Goal: Task Accomplishment & Management: Use online tool/utility

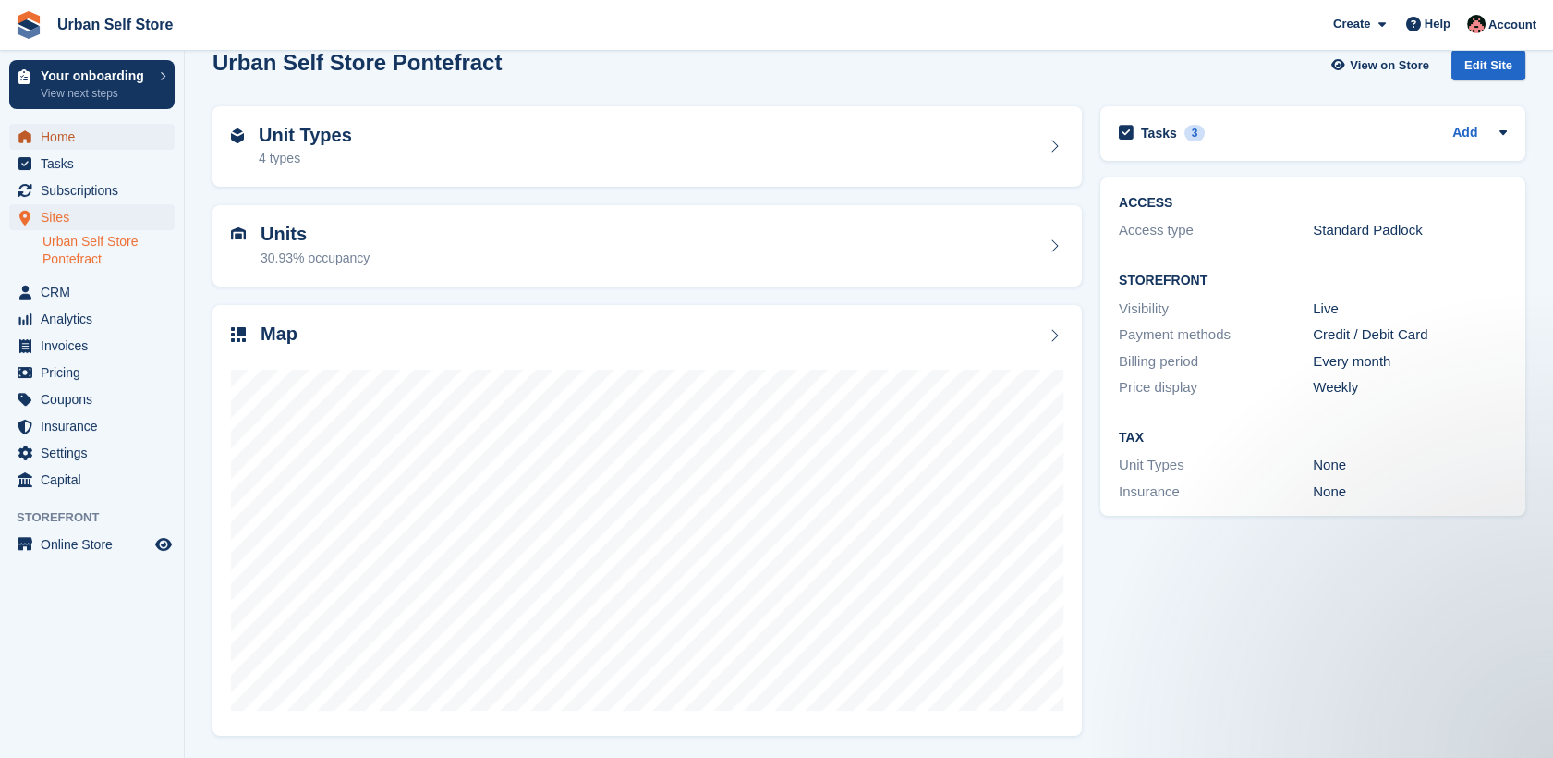
click at [73, 143] on span "Home" at bounding box center [96, 137] width 111 height 26
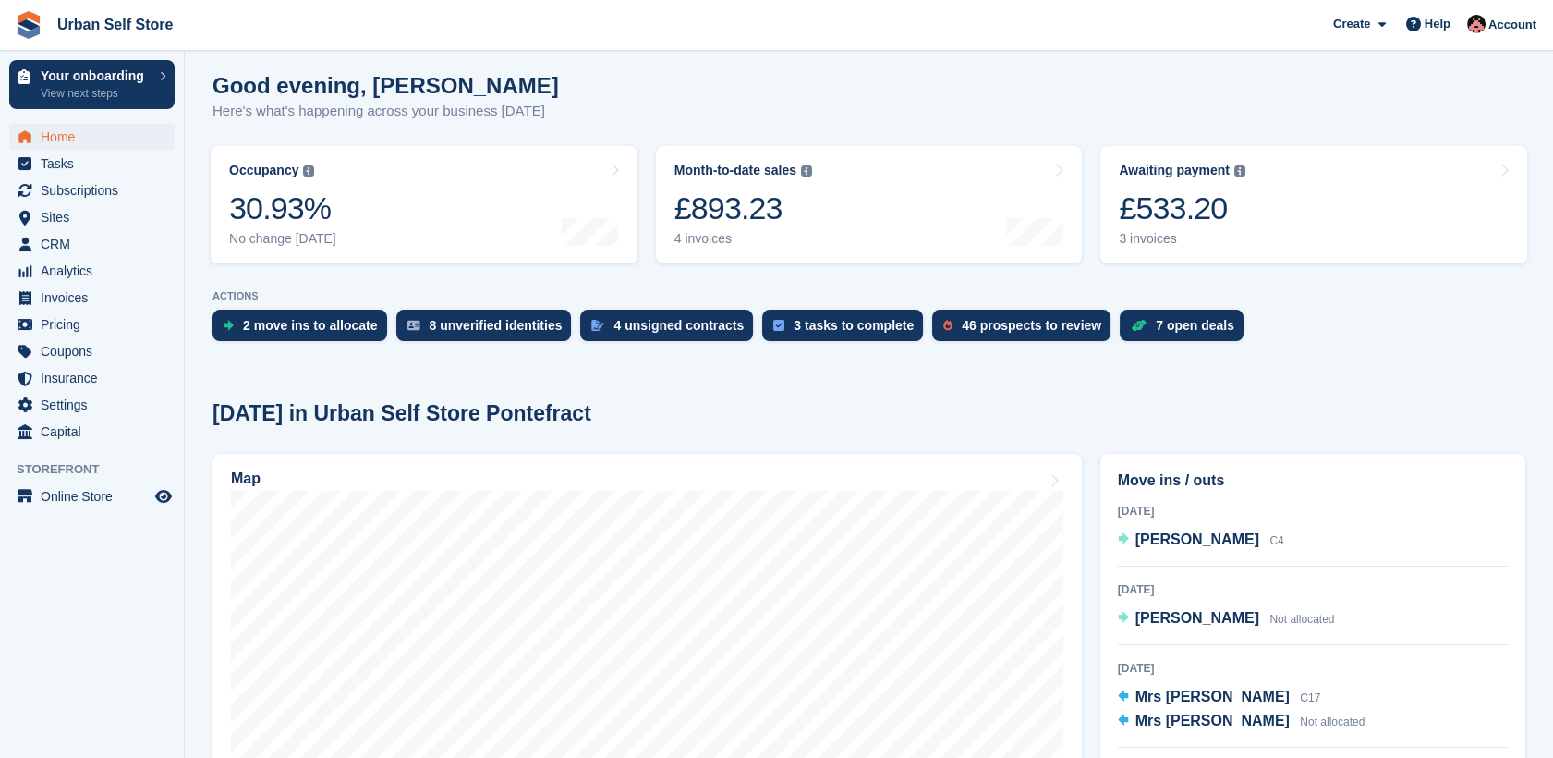
scroll to position [203, 0]
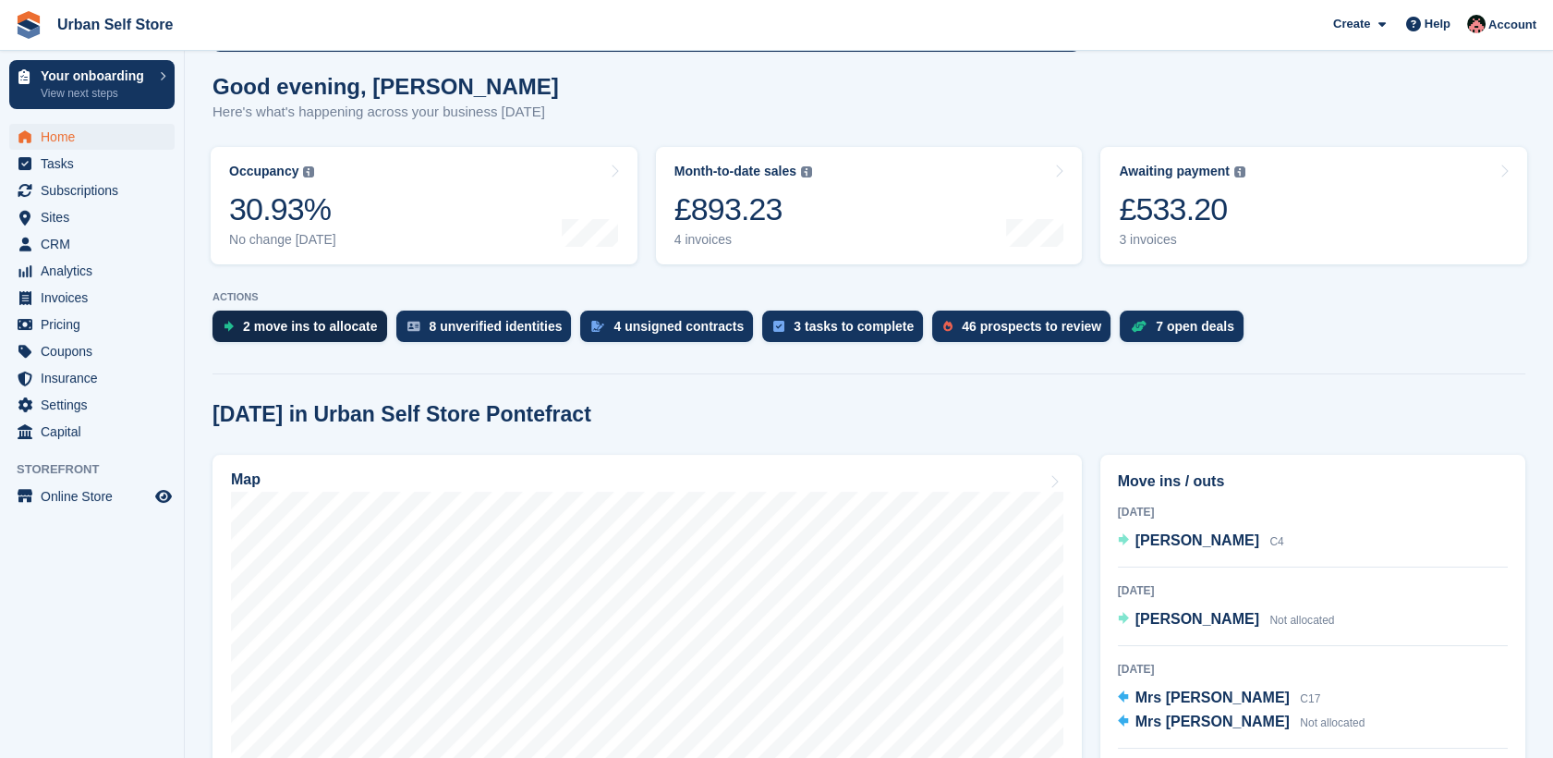
click at [347, 324] on div "2 move ins to allocate" at bounding box center [310, 326] width 135 height 15
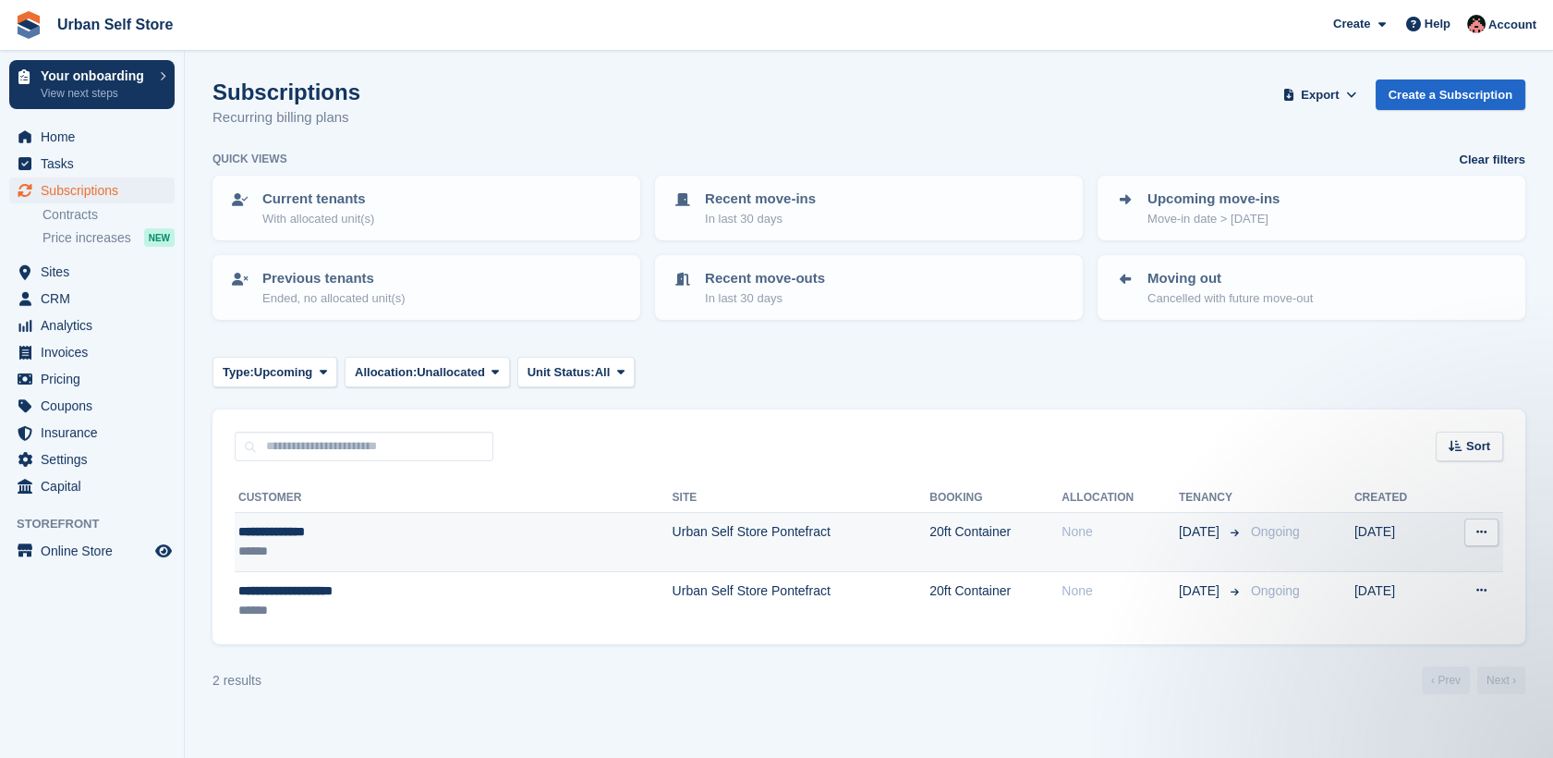
click at [423, 552] on div "******" at bounding box center [370, 551] width 265 height 19
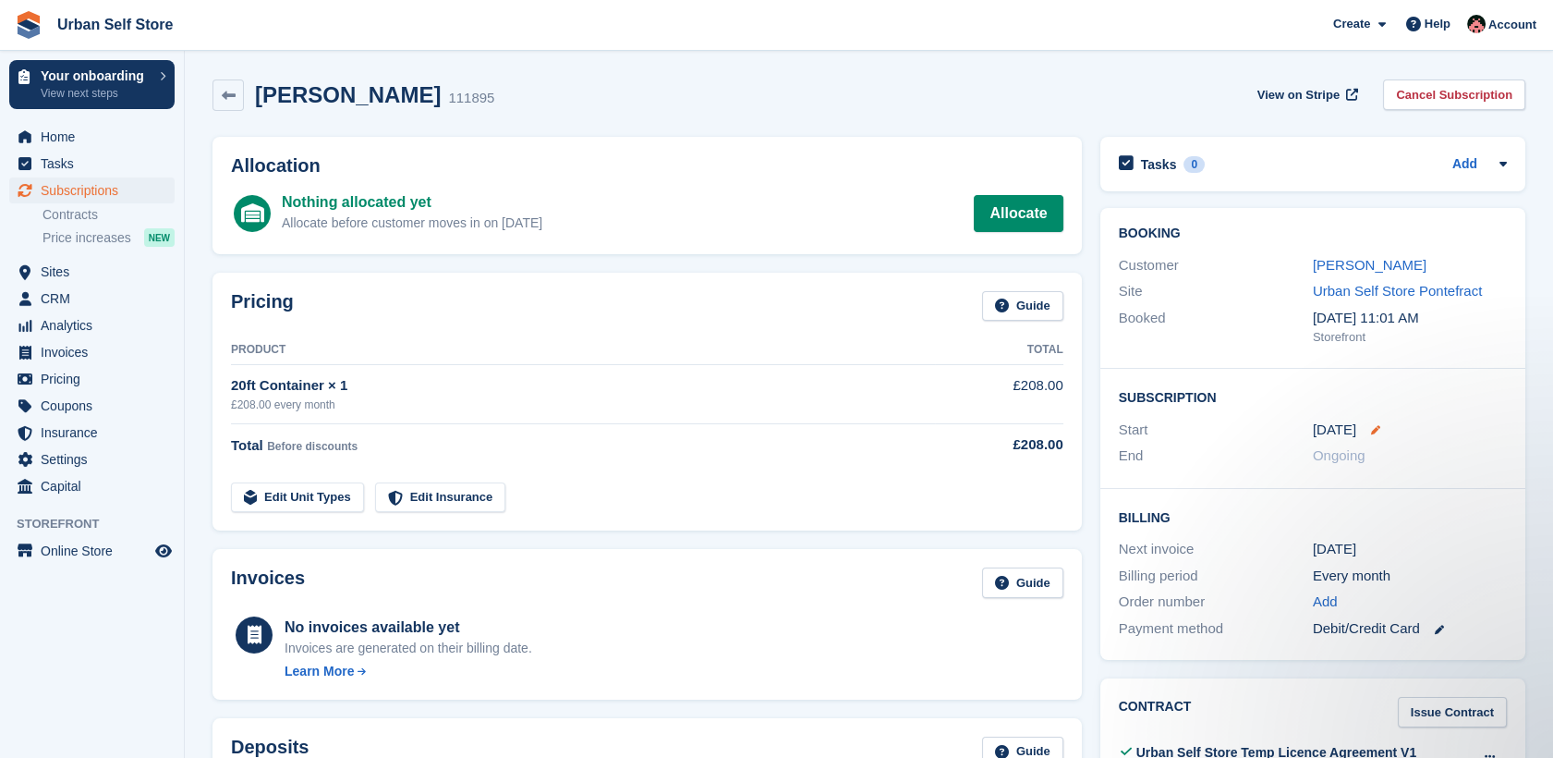
click at [1371, 429] on icon at bounding box center [1375, 429] width 9 height 9
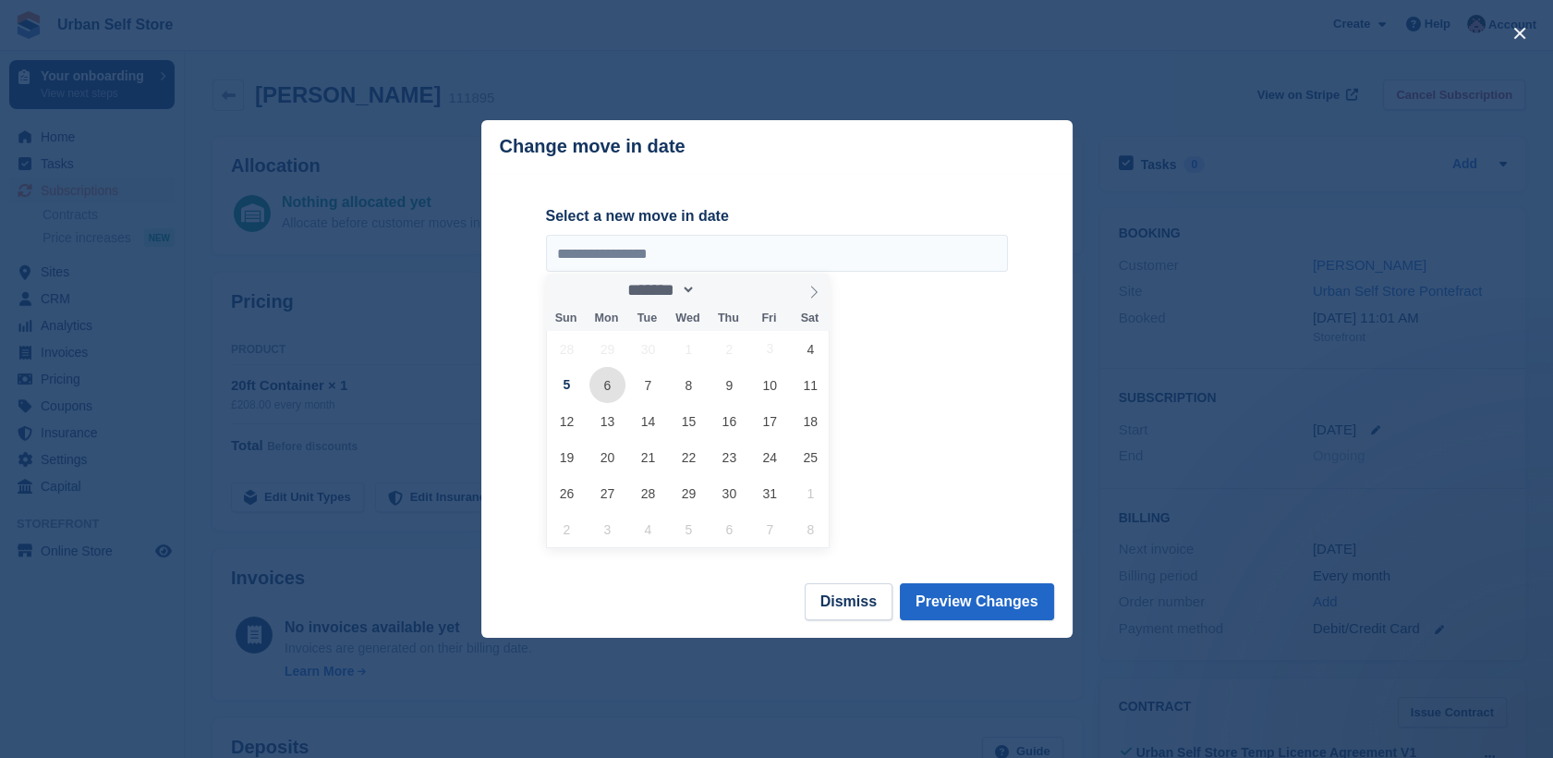
click at [606, 394] on span "6" at bounding box center [608, 385] width 36 height 36
click at [762, 390] on span "10" at bounding box center [770, 385] width 36 height 36
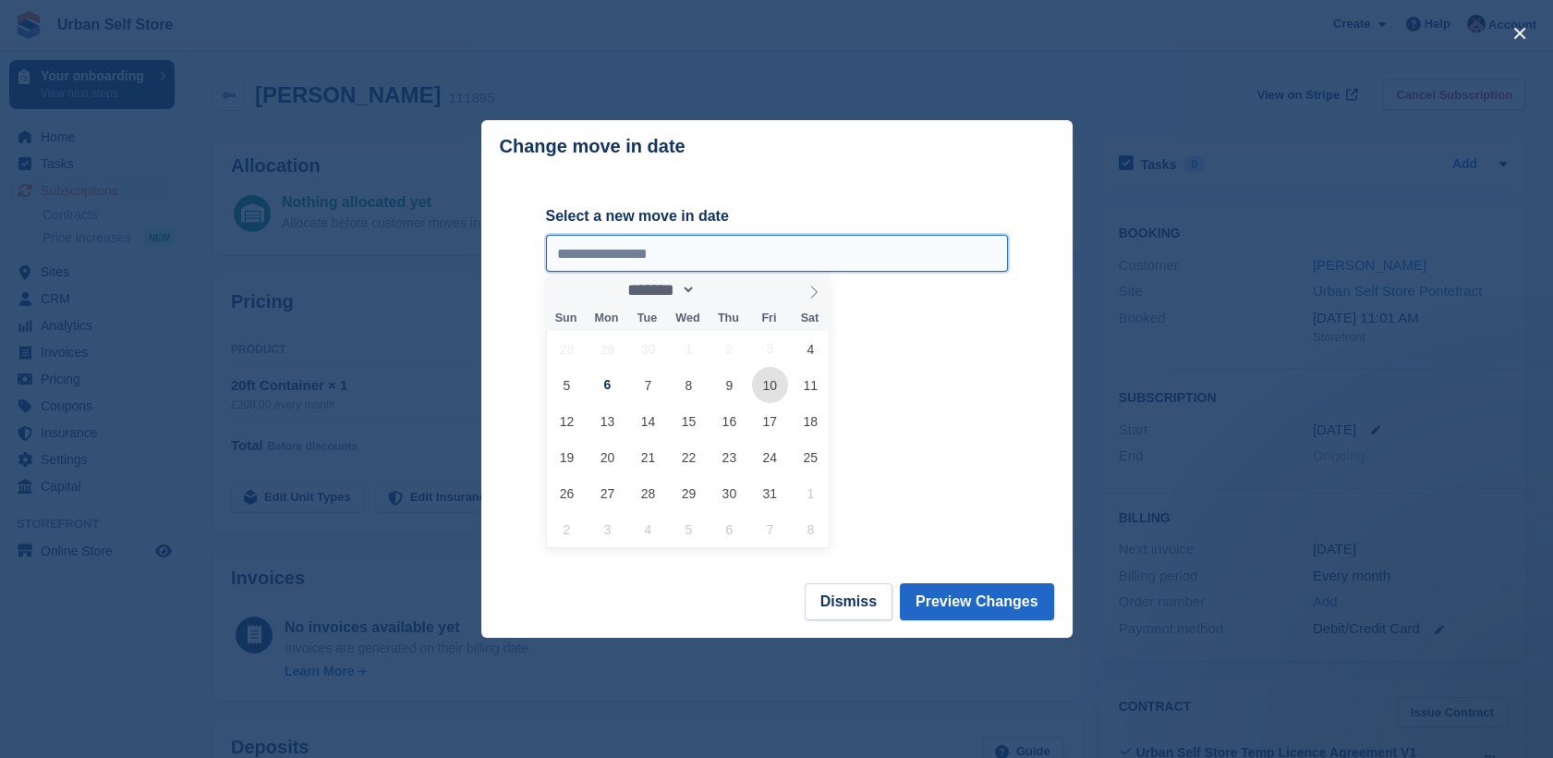
type input "**********"
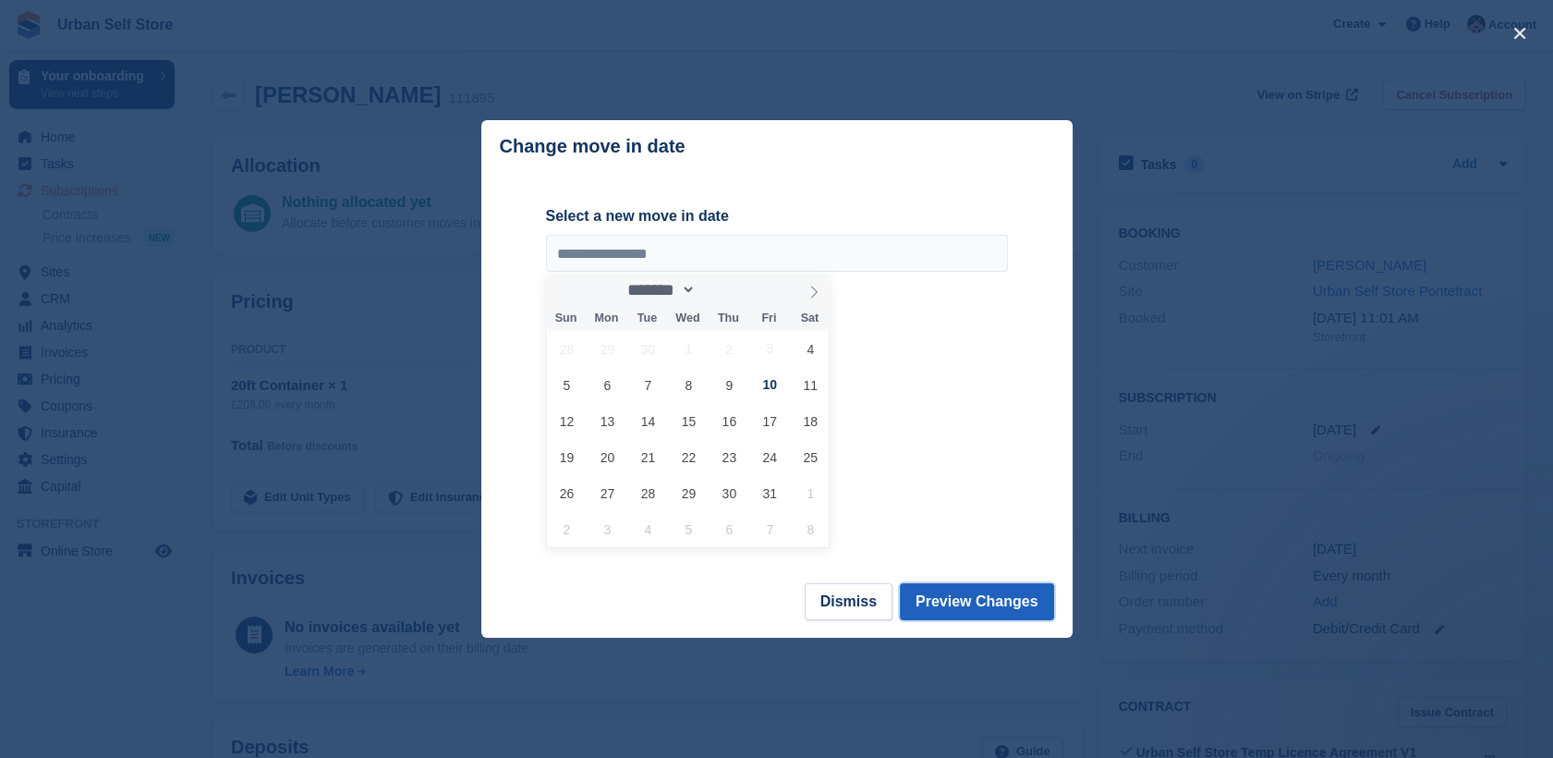
click at [968, 598] on button "Preview Changes" at bounding box center [977, 601] width 154 height 37
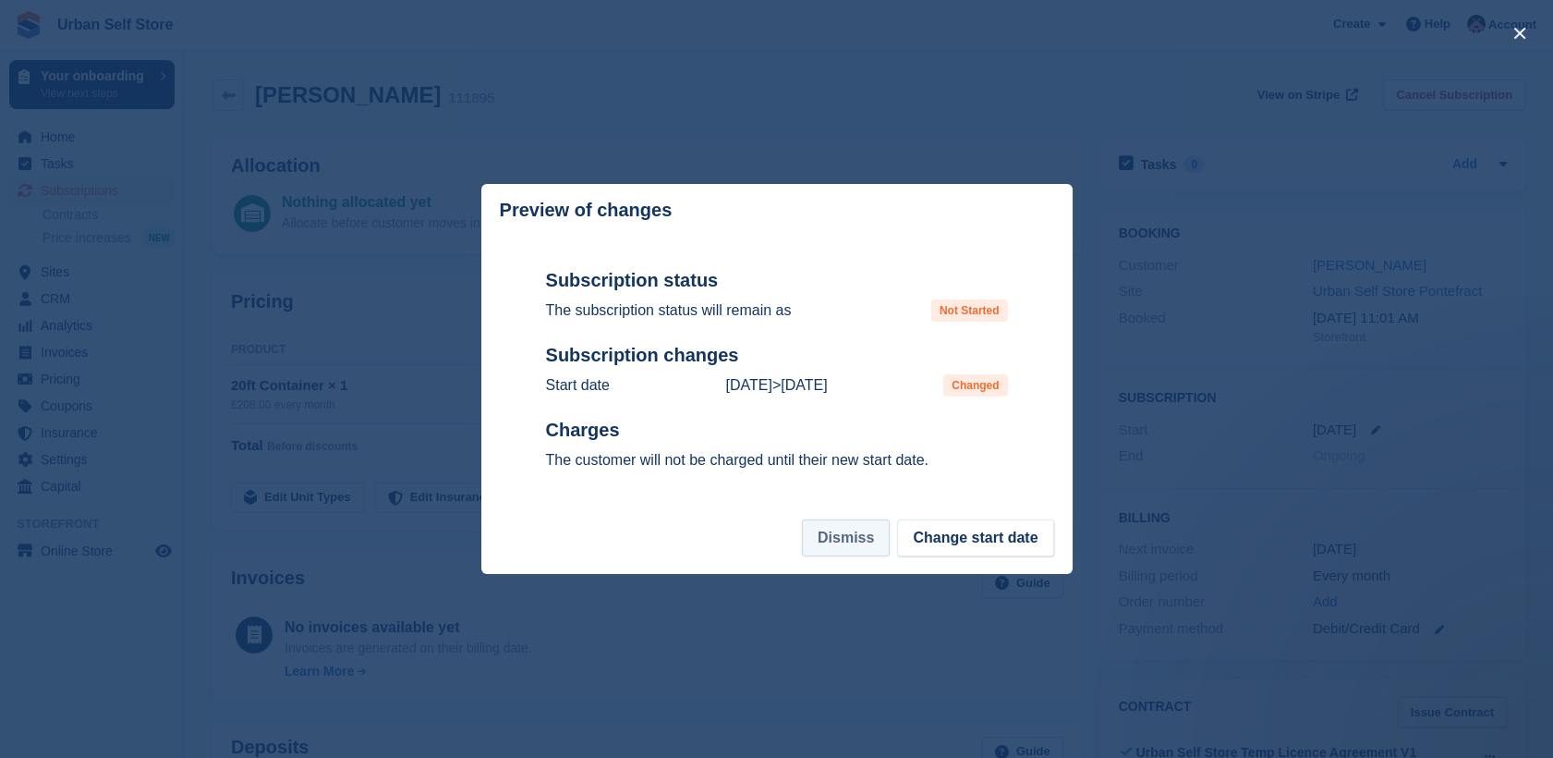
click at [884, 539] on button "Dismiss" at bounding box center [846, 537] width 88 height 37
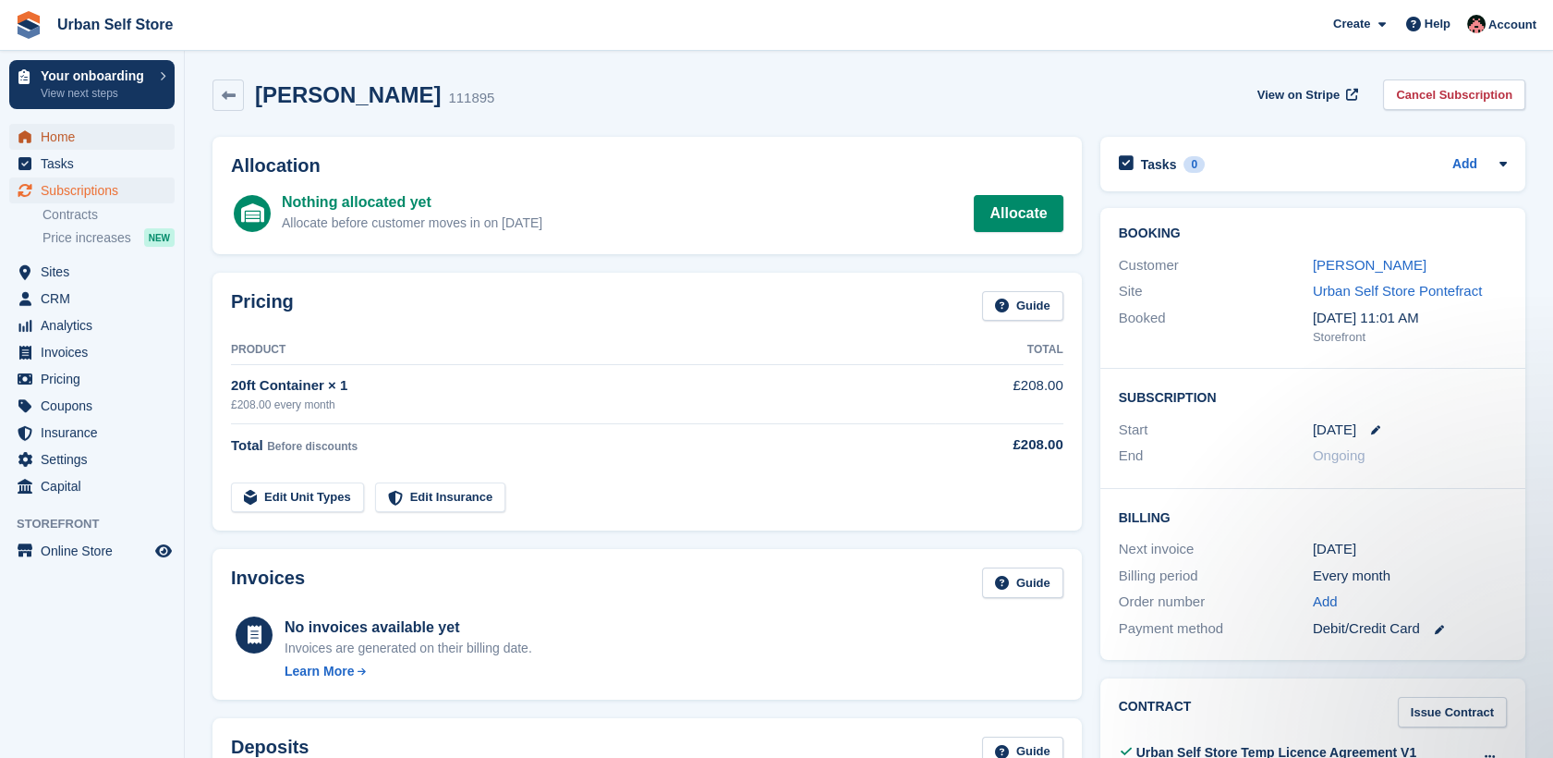
click at [67, 141] on span "Home" at bounding box center [96, 137] width 111 height 26
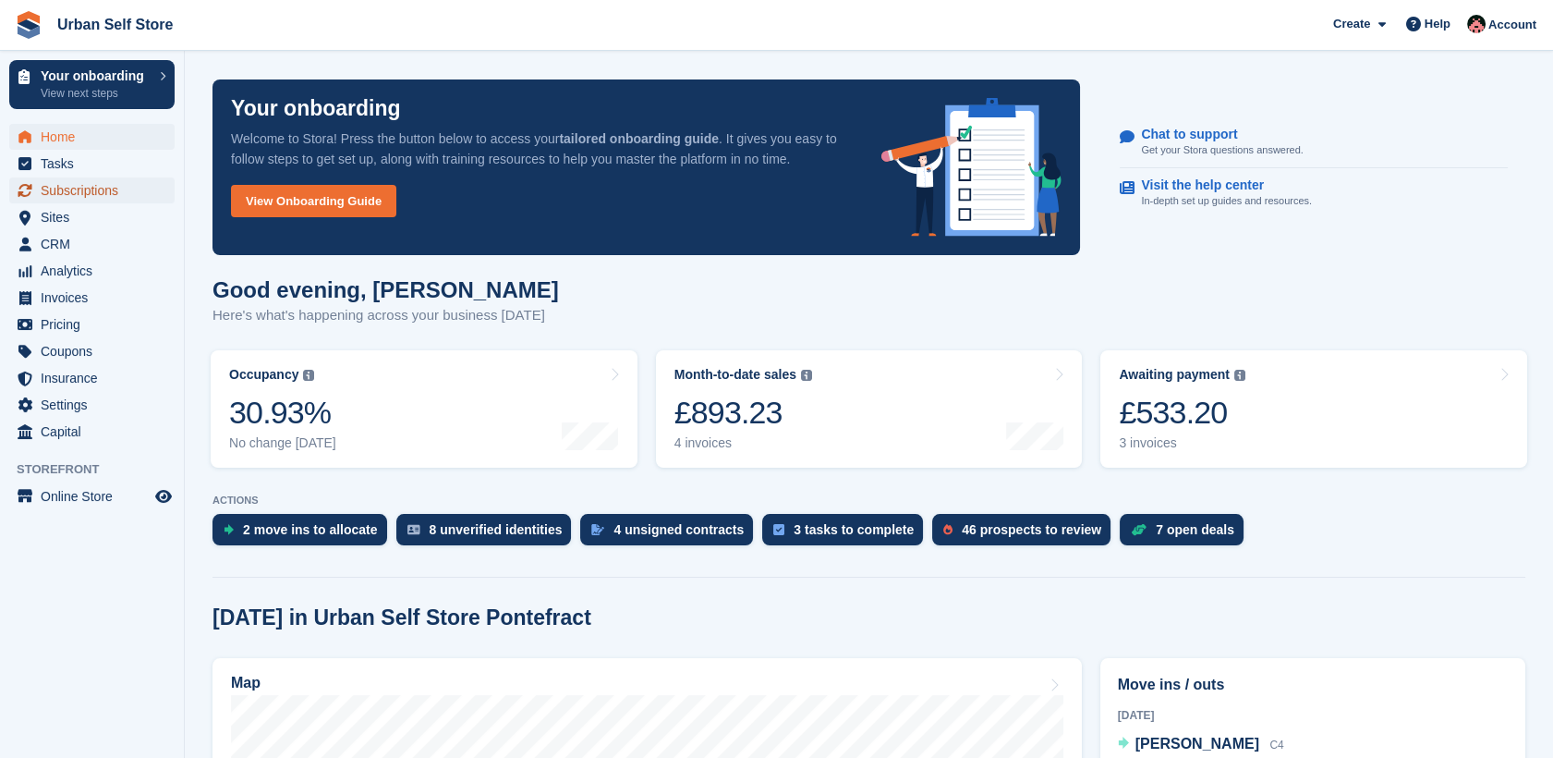
click at [70, 189] on span "Subscriptions" at bounding box center [96, 190] width 111 height 26
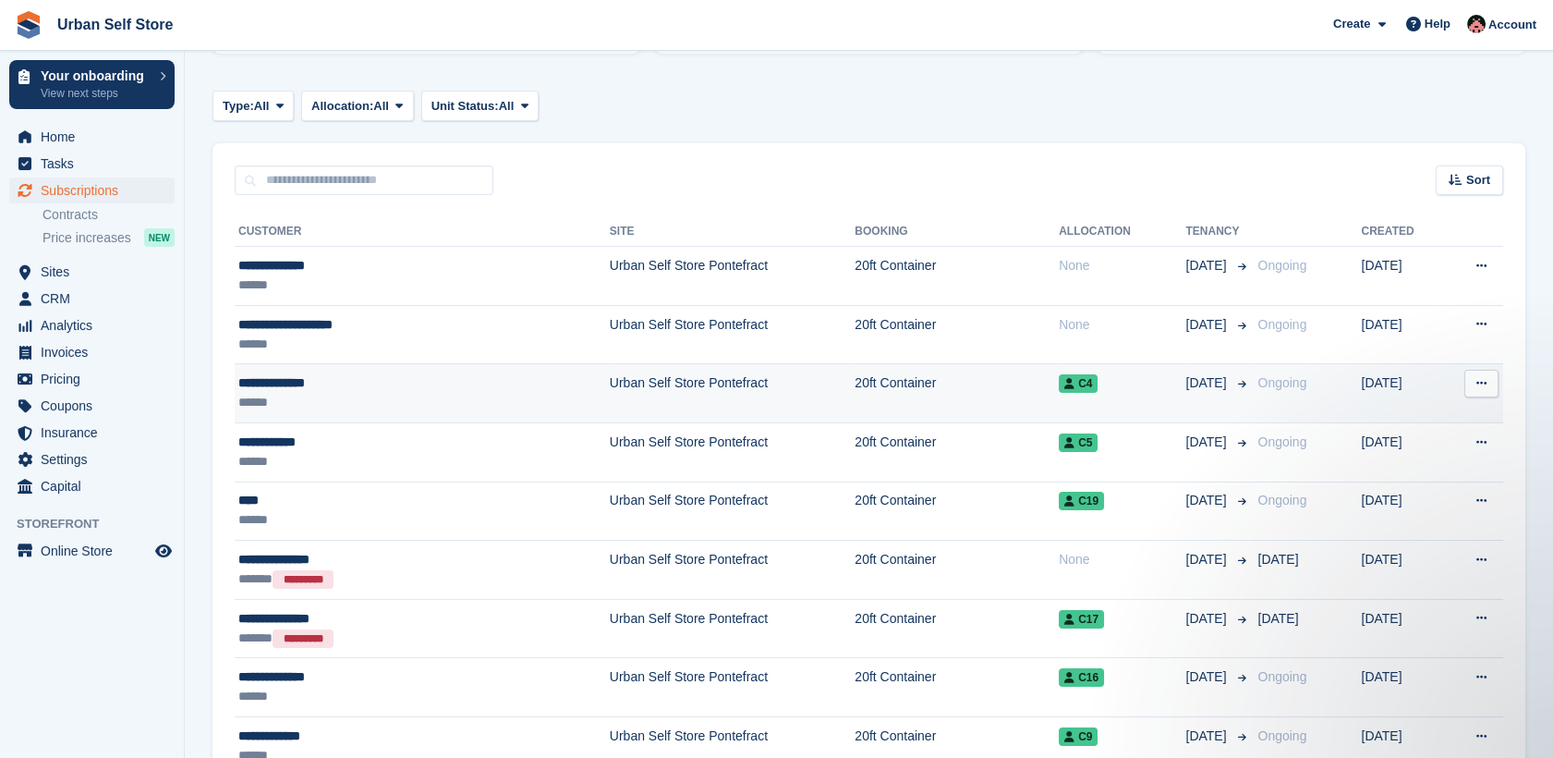
scroll to position [263, 0]
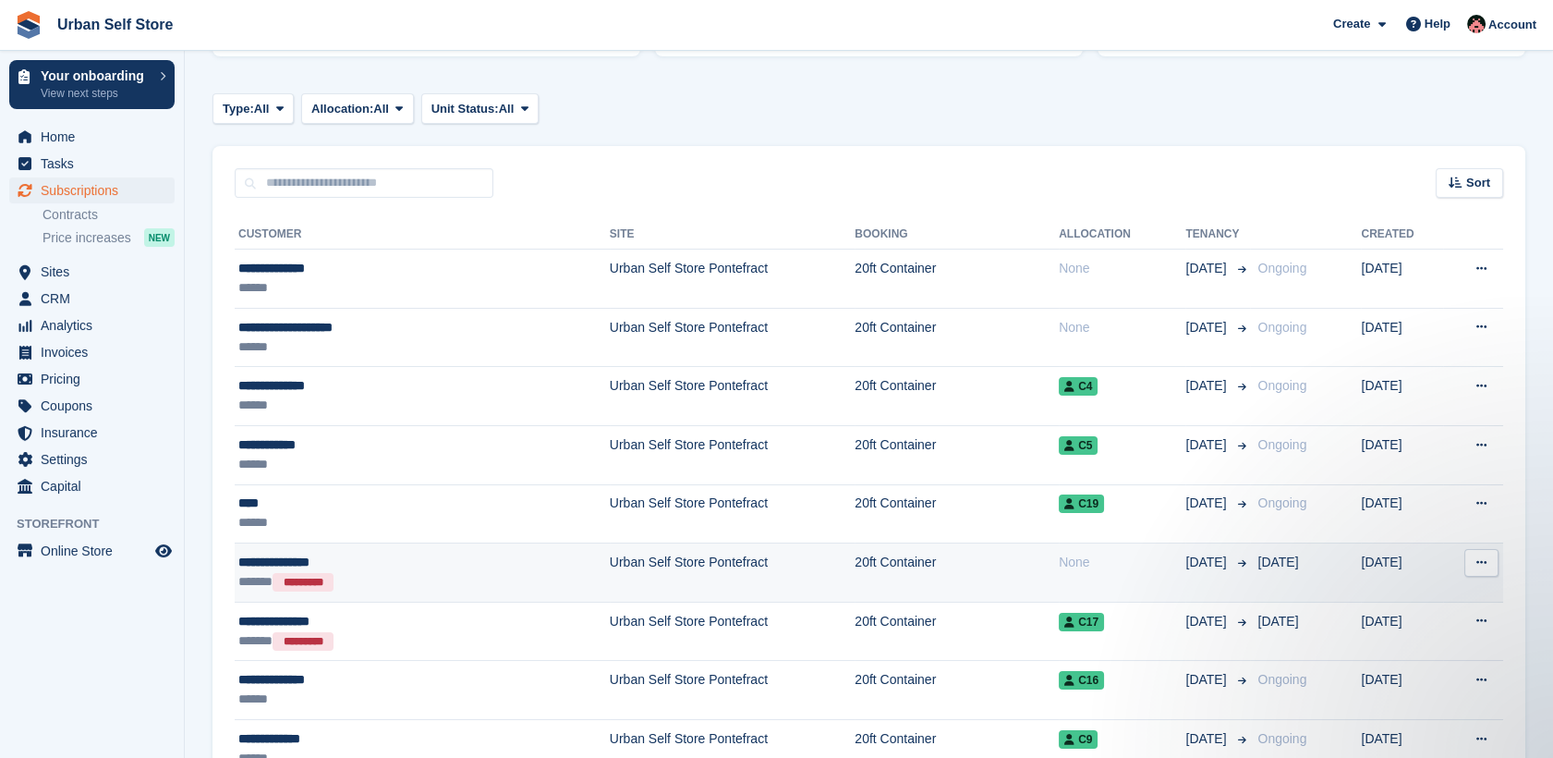
click at [387, 576] on div "****** *********" at bounding box center [357, 581] width 238 height 19
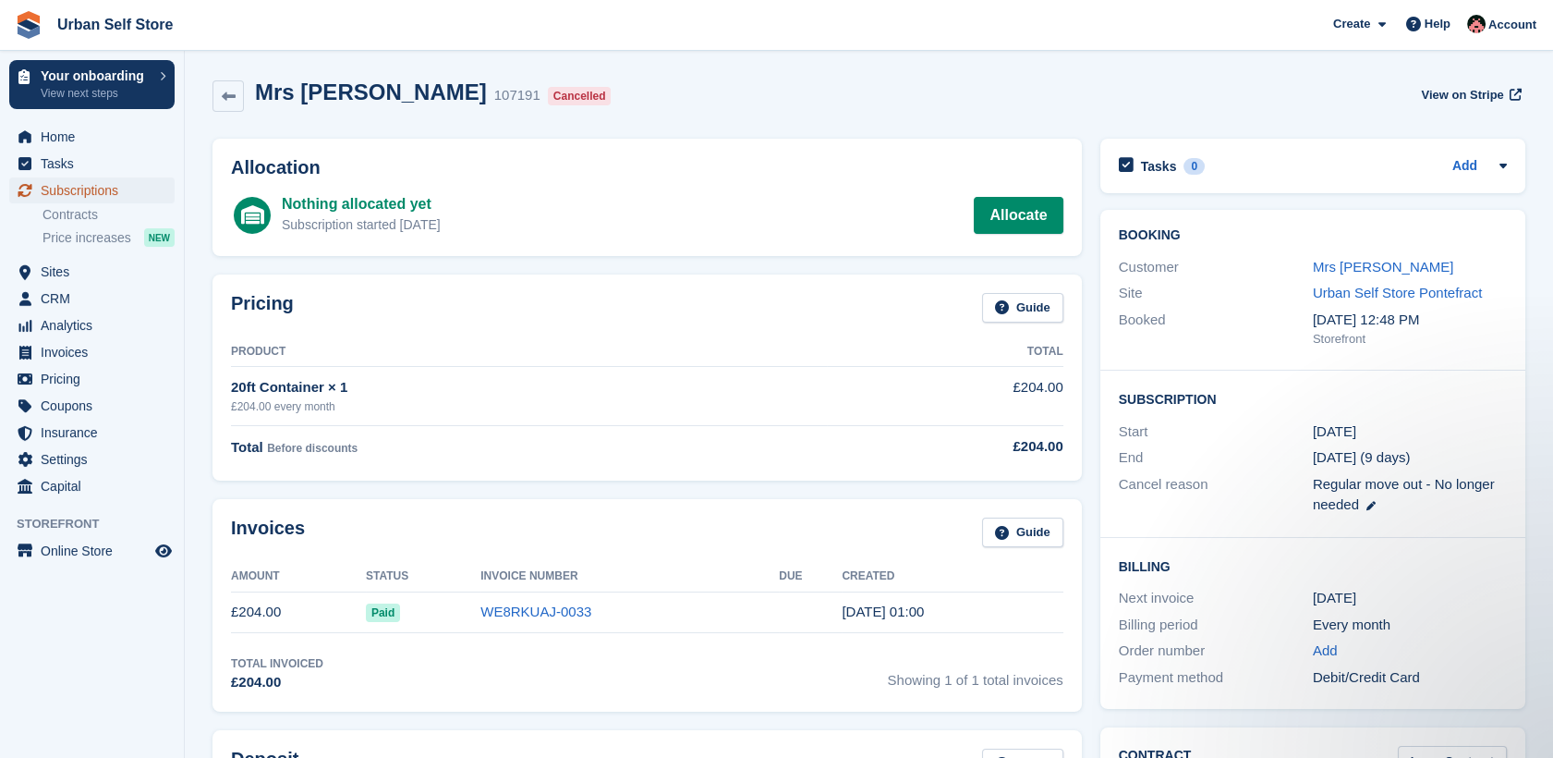
click at [79, 189] on span "Subscriptions" at bounding box center [96, 190] width 111 height 26
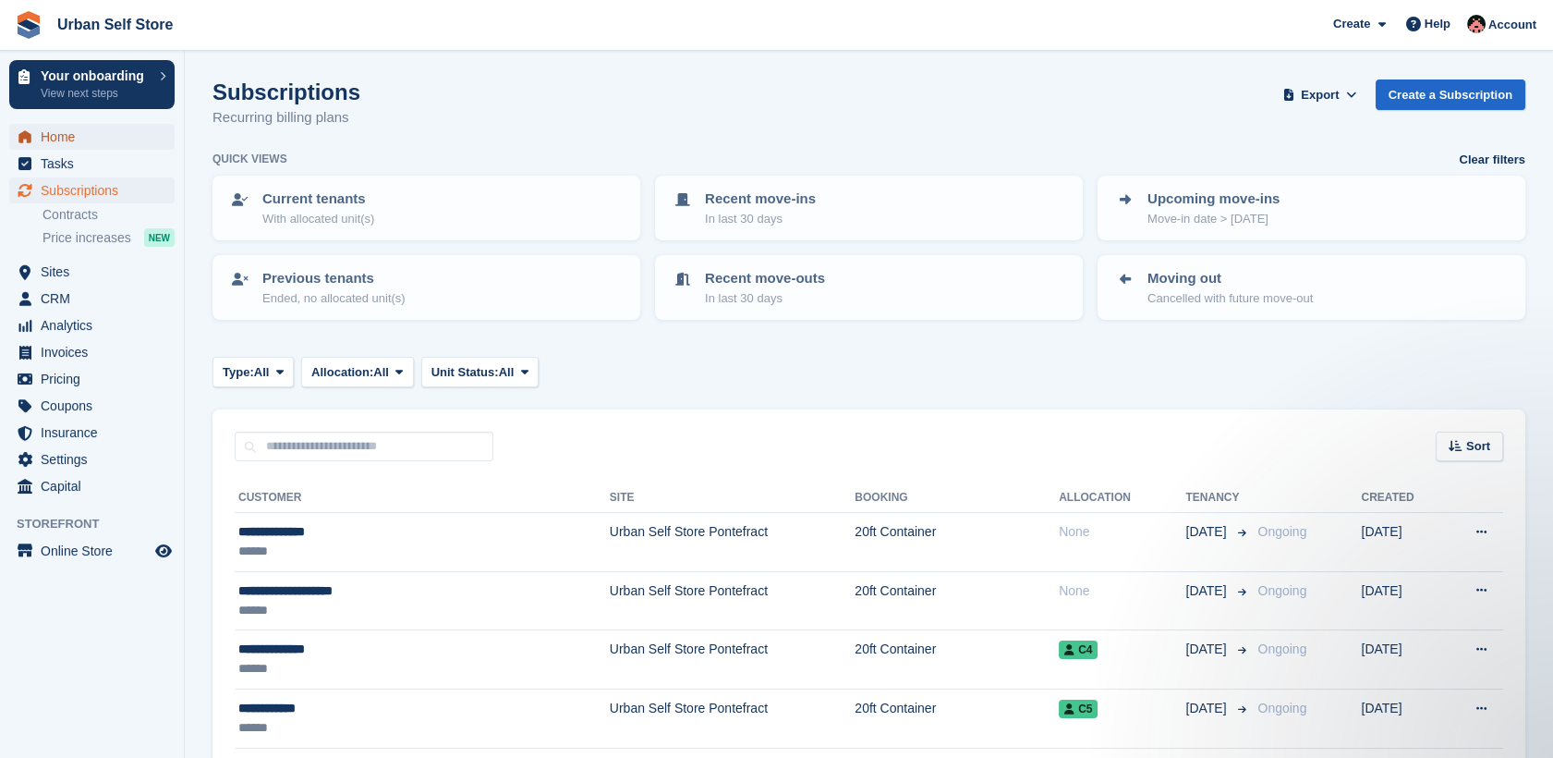
click at [86, 137] on span "Home" at bounding box center [96, 137] width 111 height 26
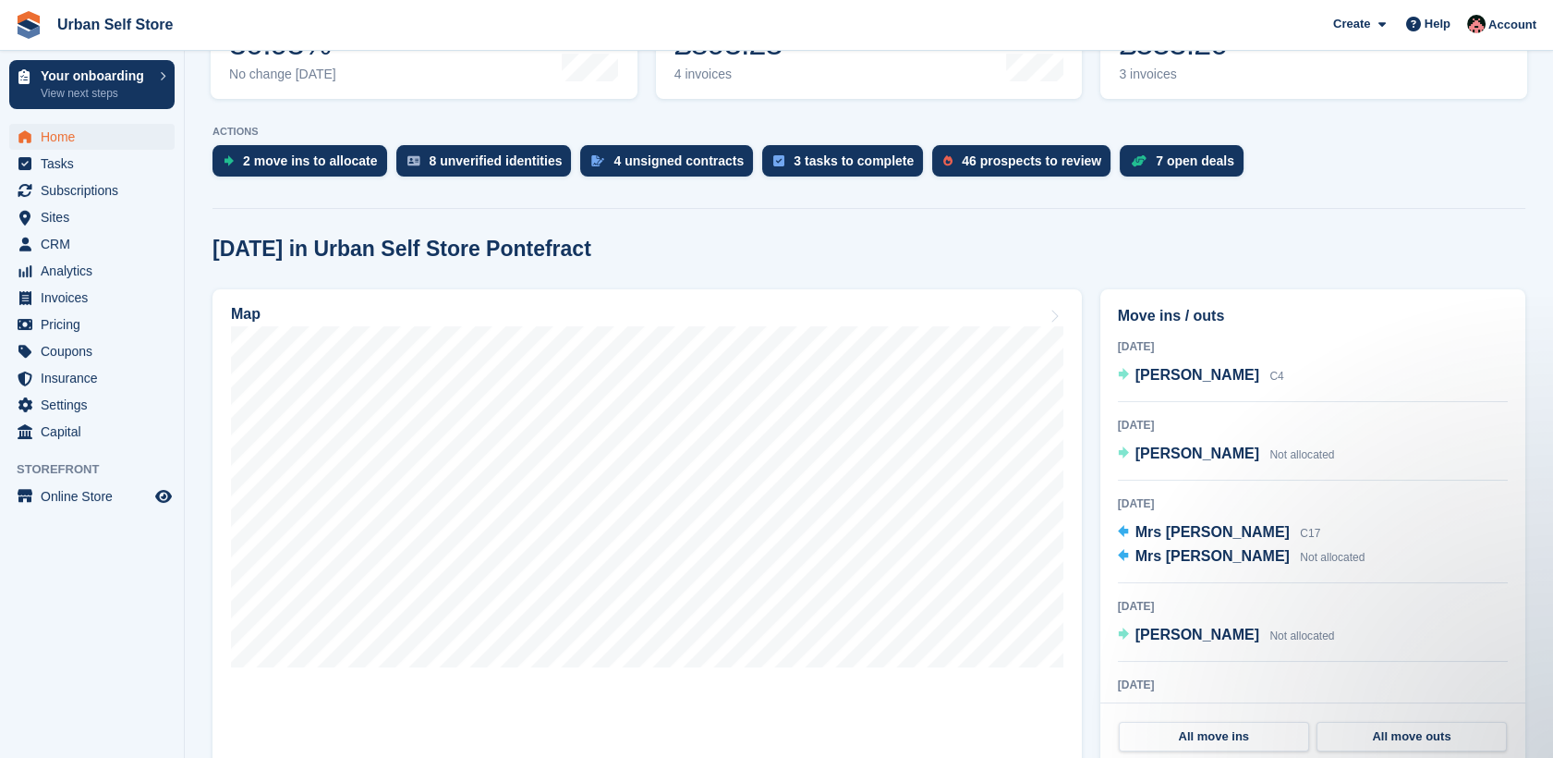
scroll to position [372, 0]
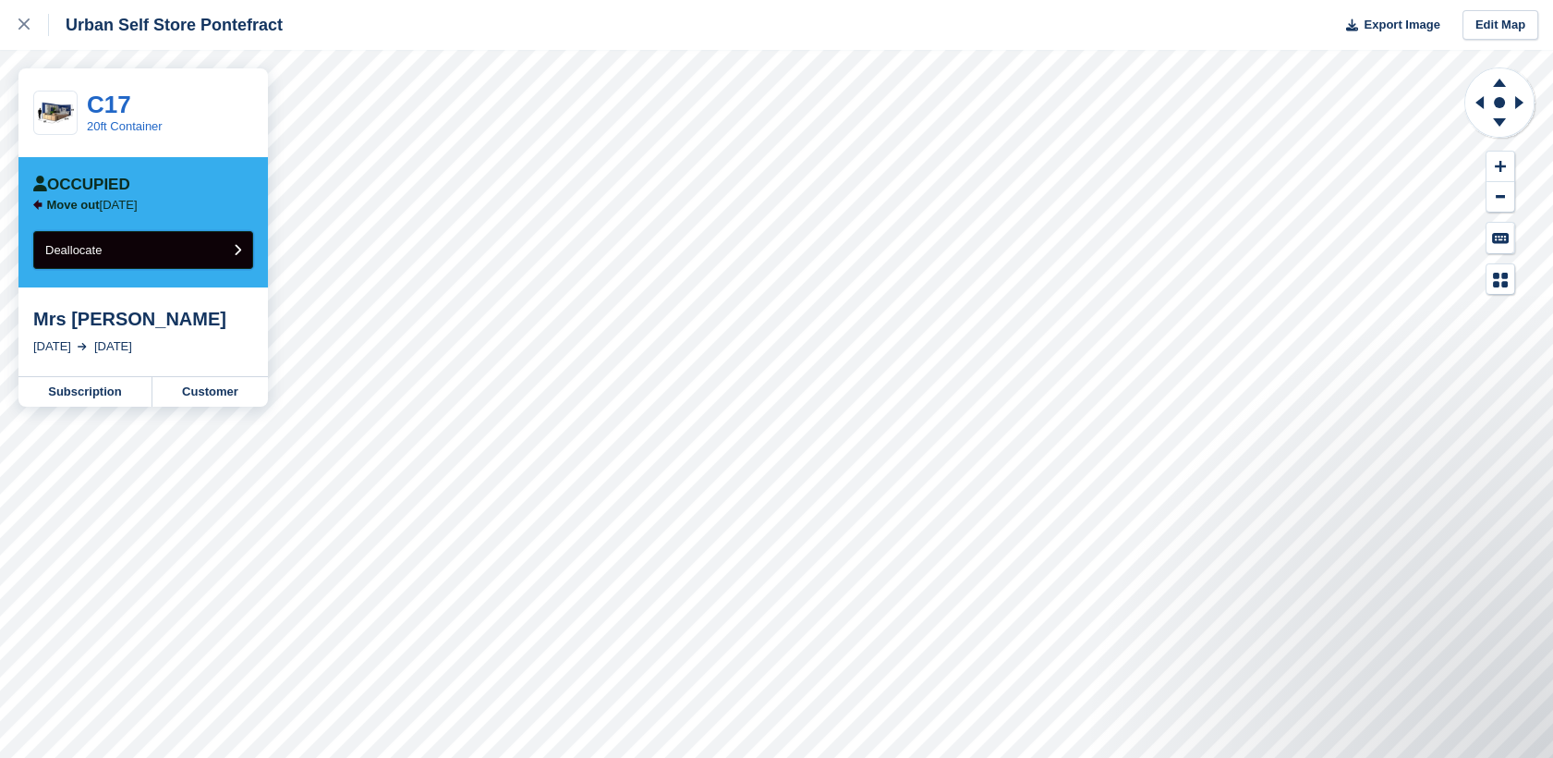
click at [184, 254] on button "Deallocate" at bounding box center [143, 250] width 220 height 38
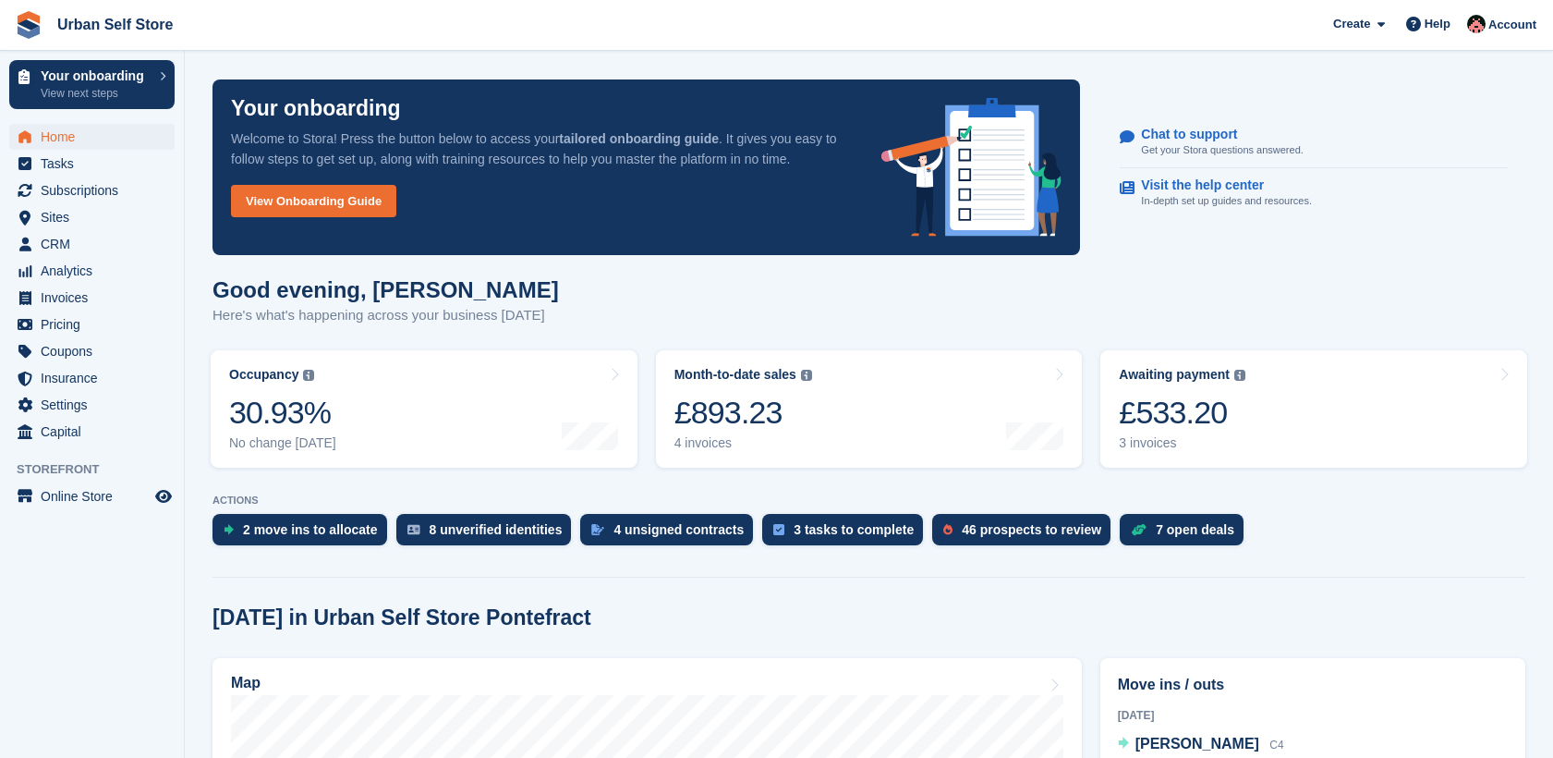
scroll to position [372, 0]
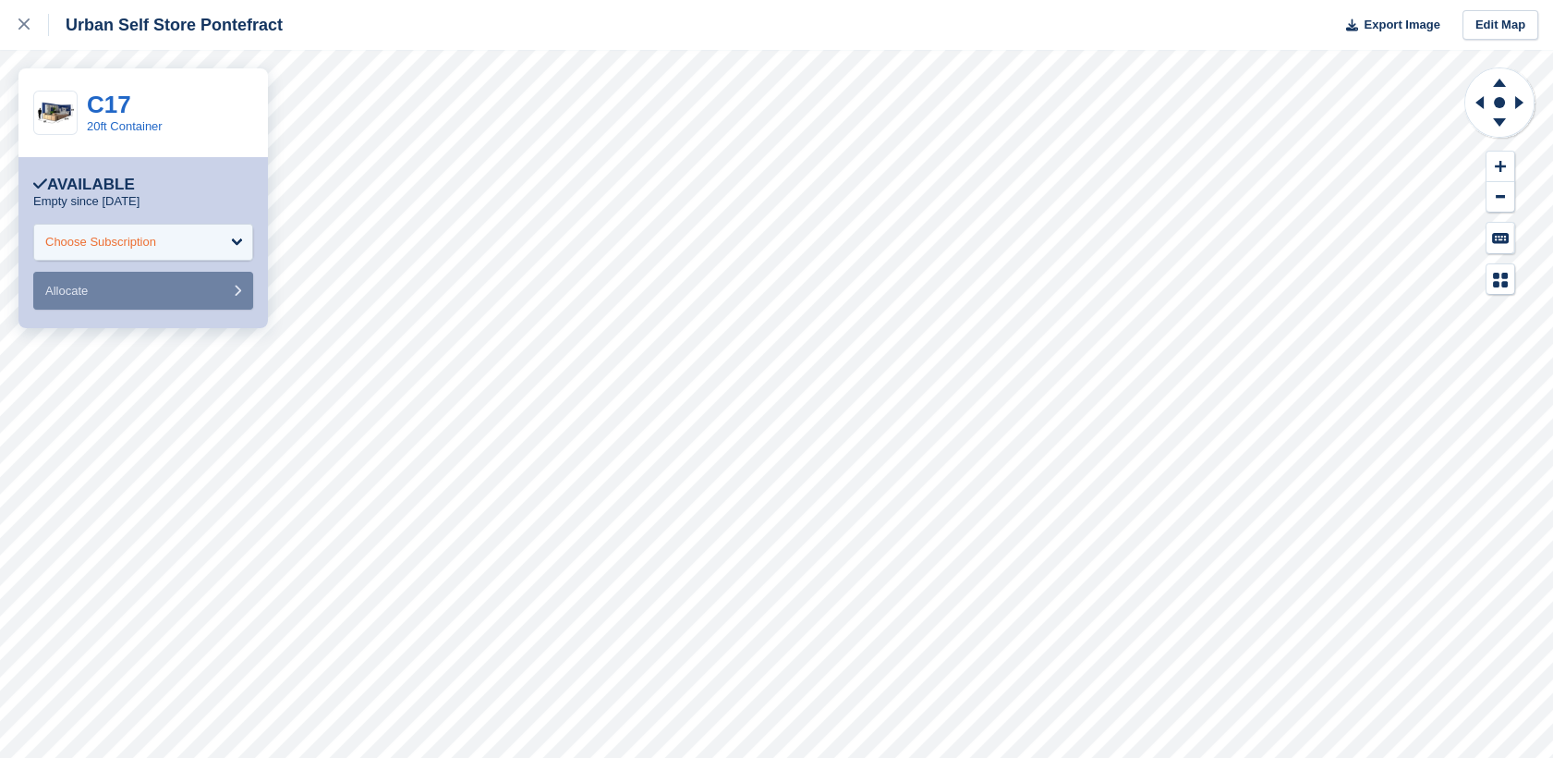
click at [223, 250] on div "Choose Subscription" at bounding box center [143, 242] width 220 height 37
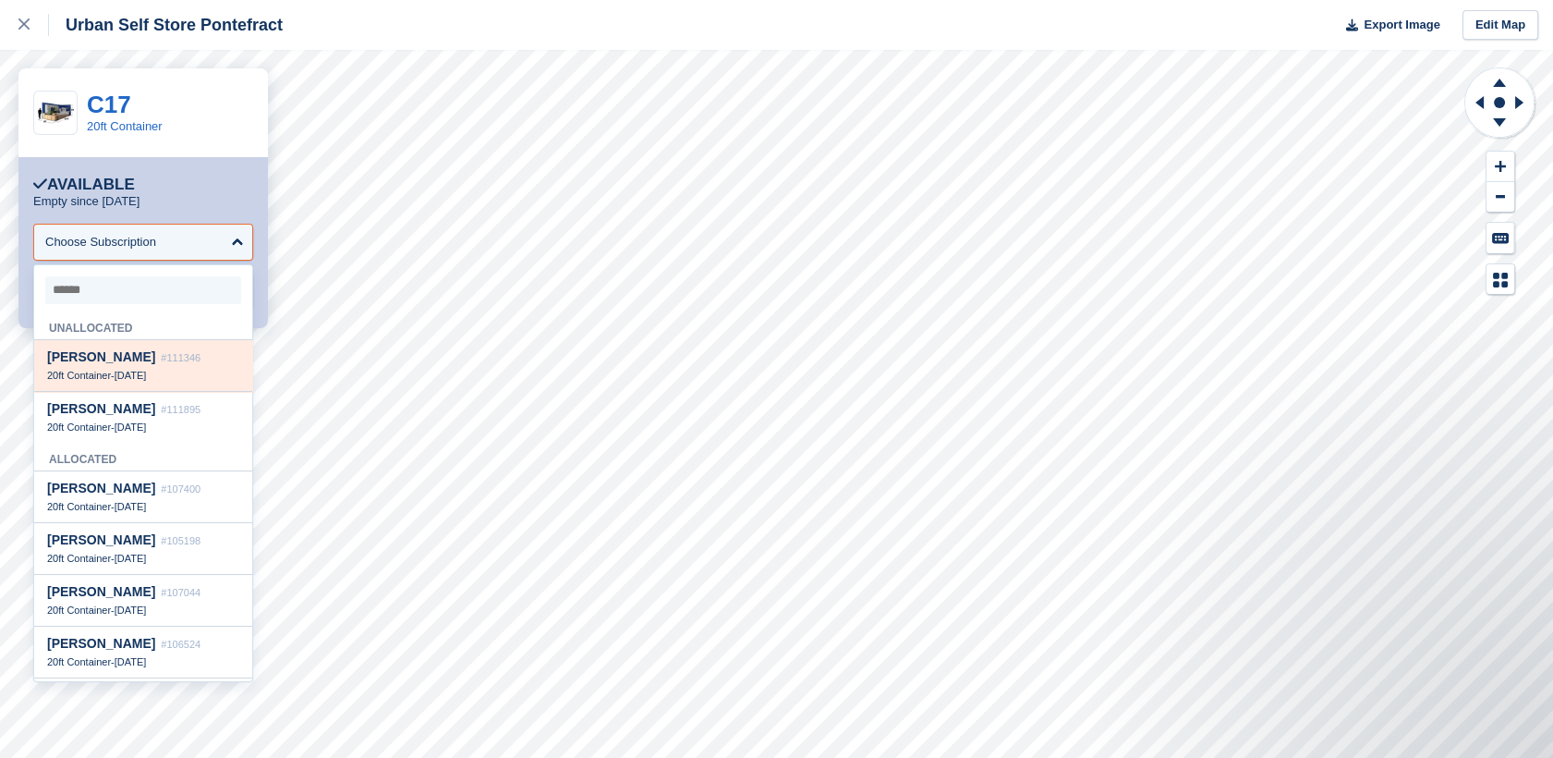
click at [98, 380] on span "20ft Container" at bounding box center [79, 375] width 64 height 11
select select "******"
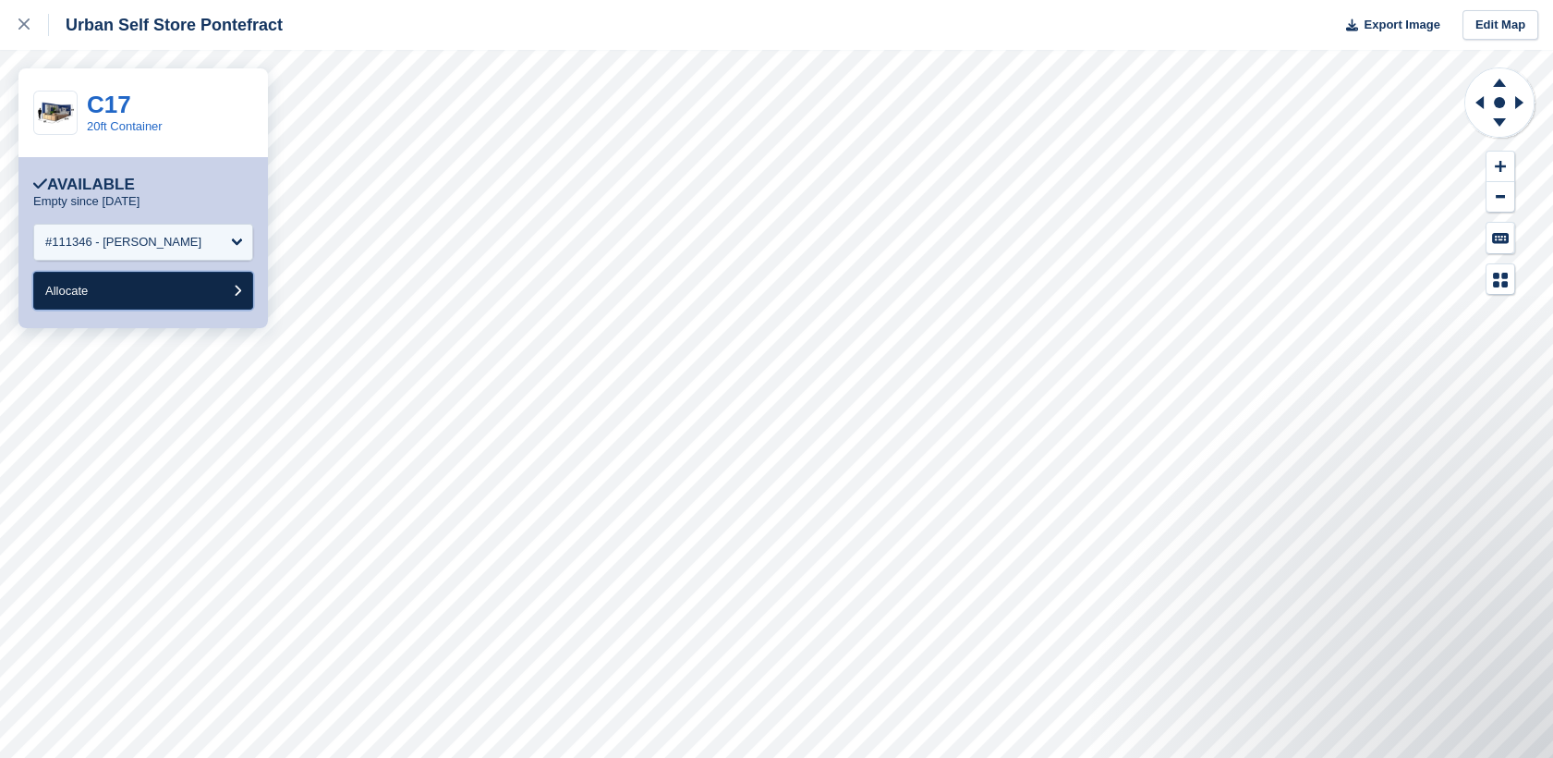
click at [144, 299] on button "Allocate" at bounding box center [143, 291] width 220 height 38
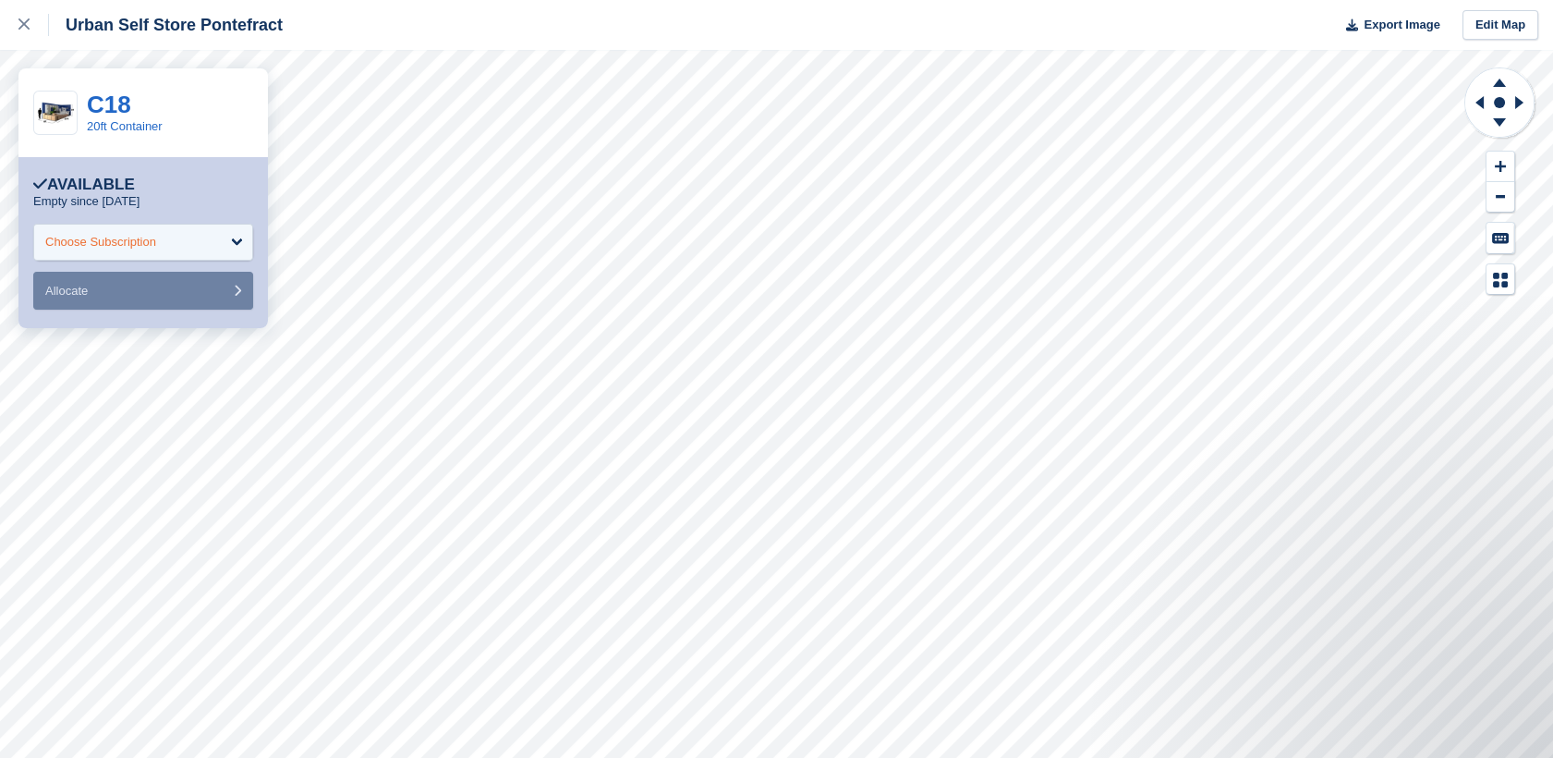
click at [209, 231] on div "Choose Subscription" at bounding box center [143, 242] width 220 height 37
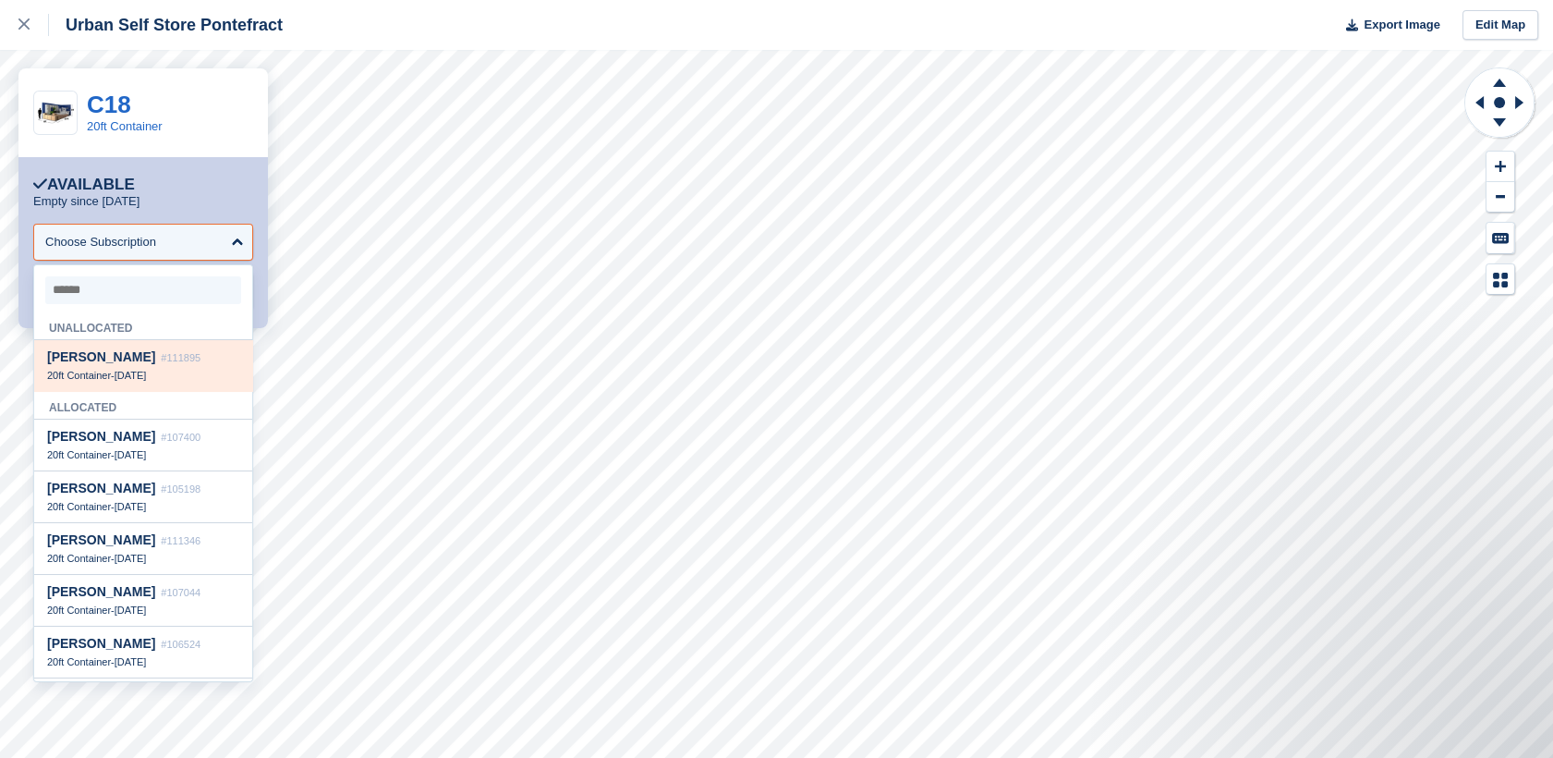
click at [114, 379] on div "20ft Container - [DATE]" at bounding box center [143, 375] width 192 height 13
select select "******"
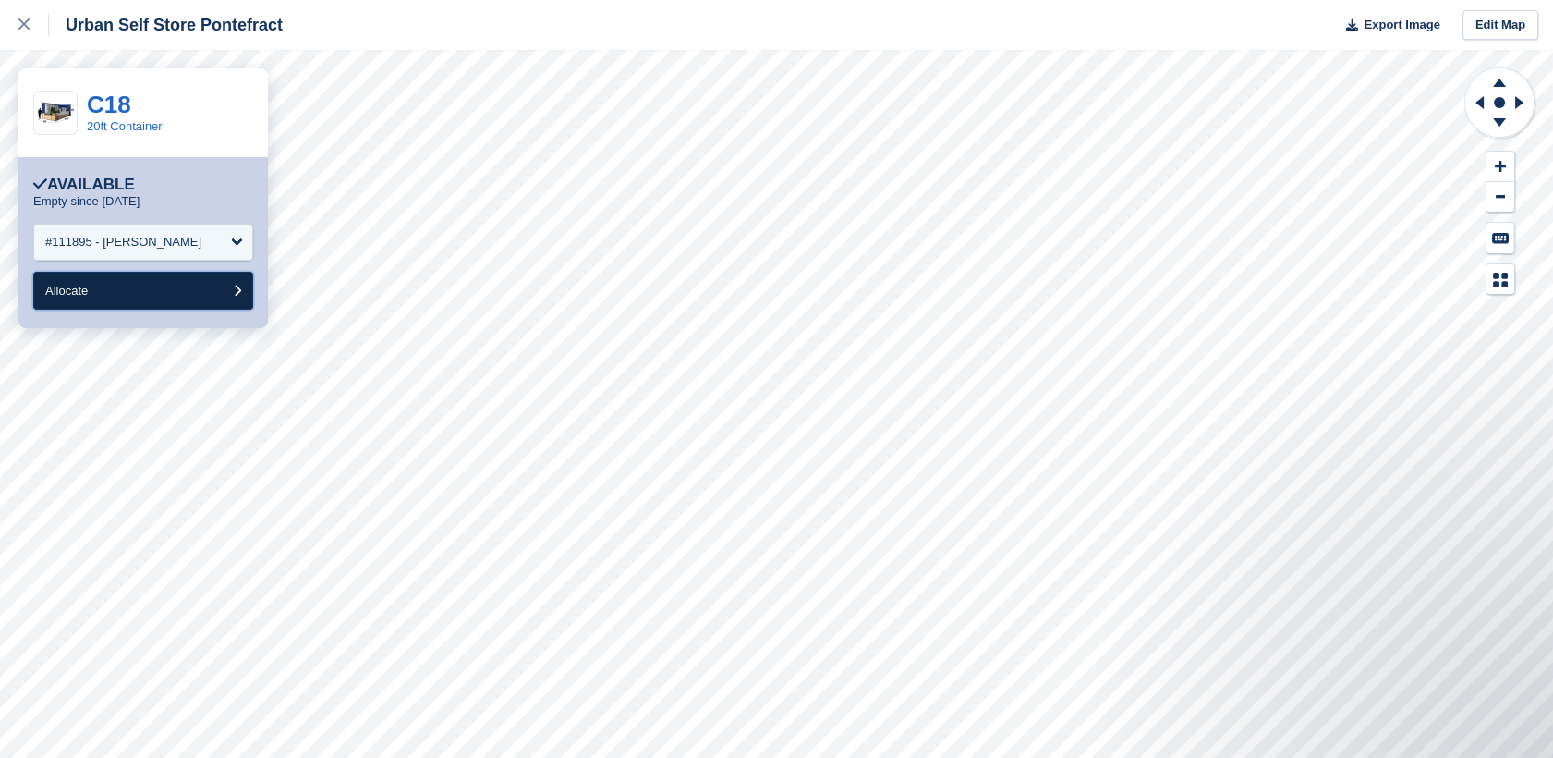
click at [210, 300] on button "Allocate" at bounding box center [143, 291] width 220 height 38
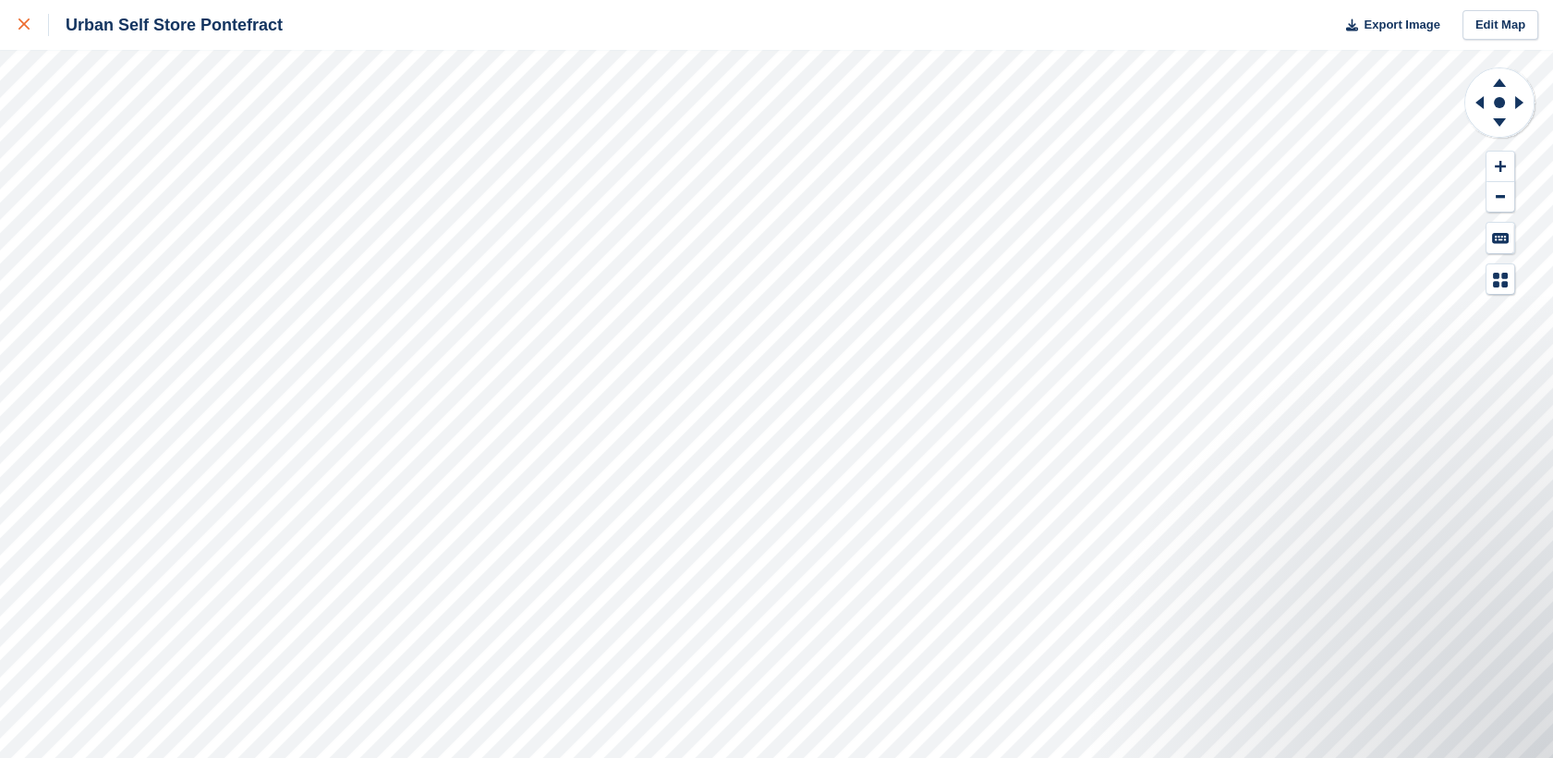
click at [22, 26] on icon at bounding box center [23, 23] width 11 height 11
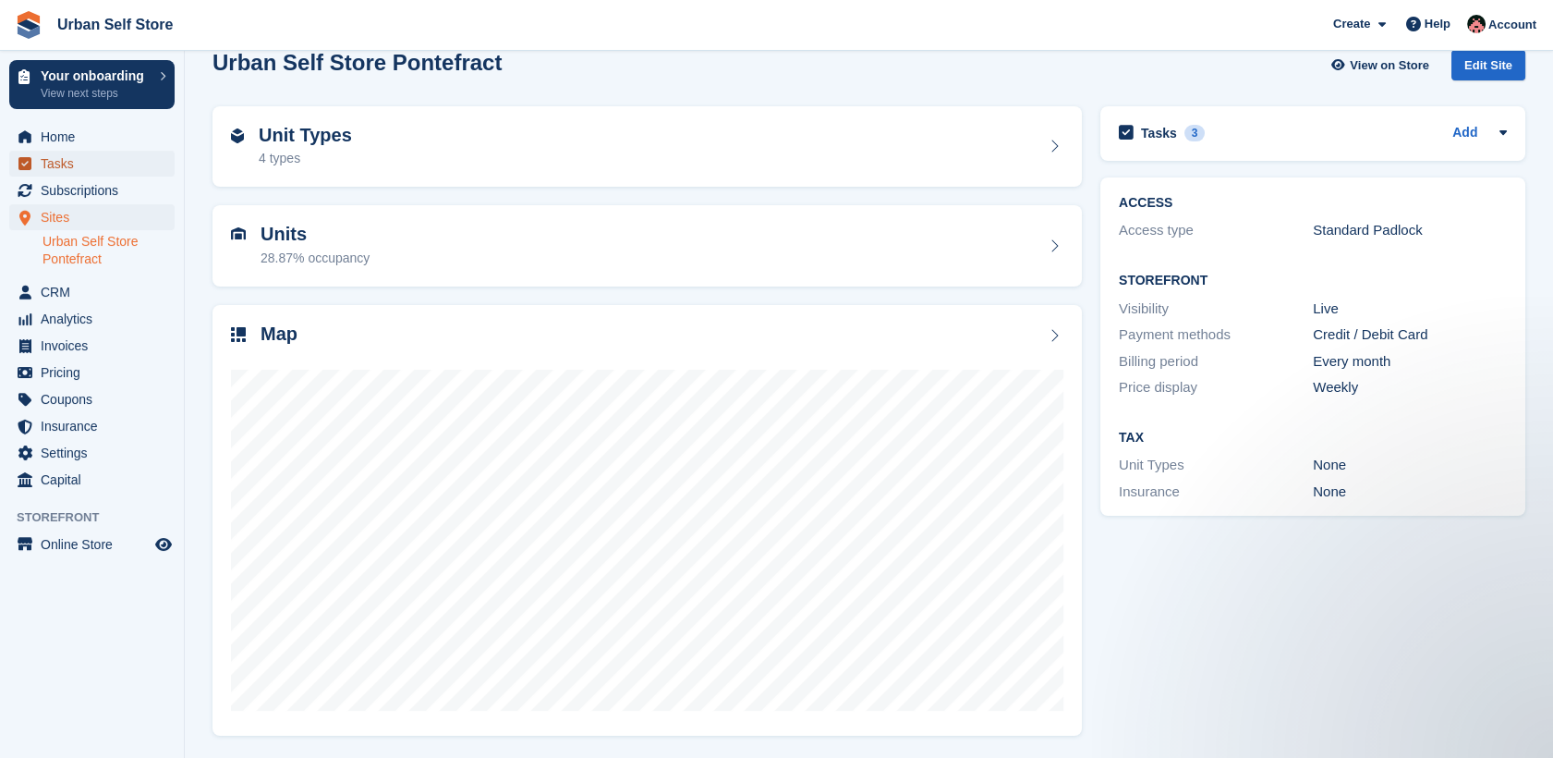
click at [56, 155] on span "Tasks" at bounding box center [96, 164] width 111 height 26
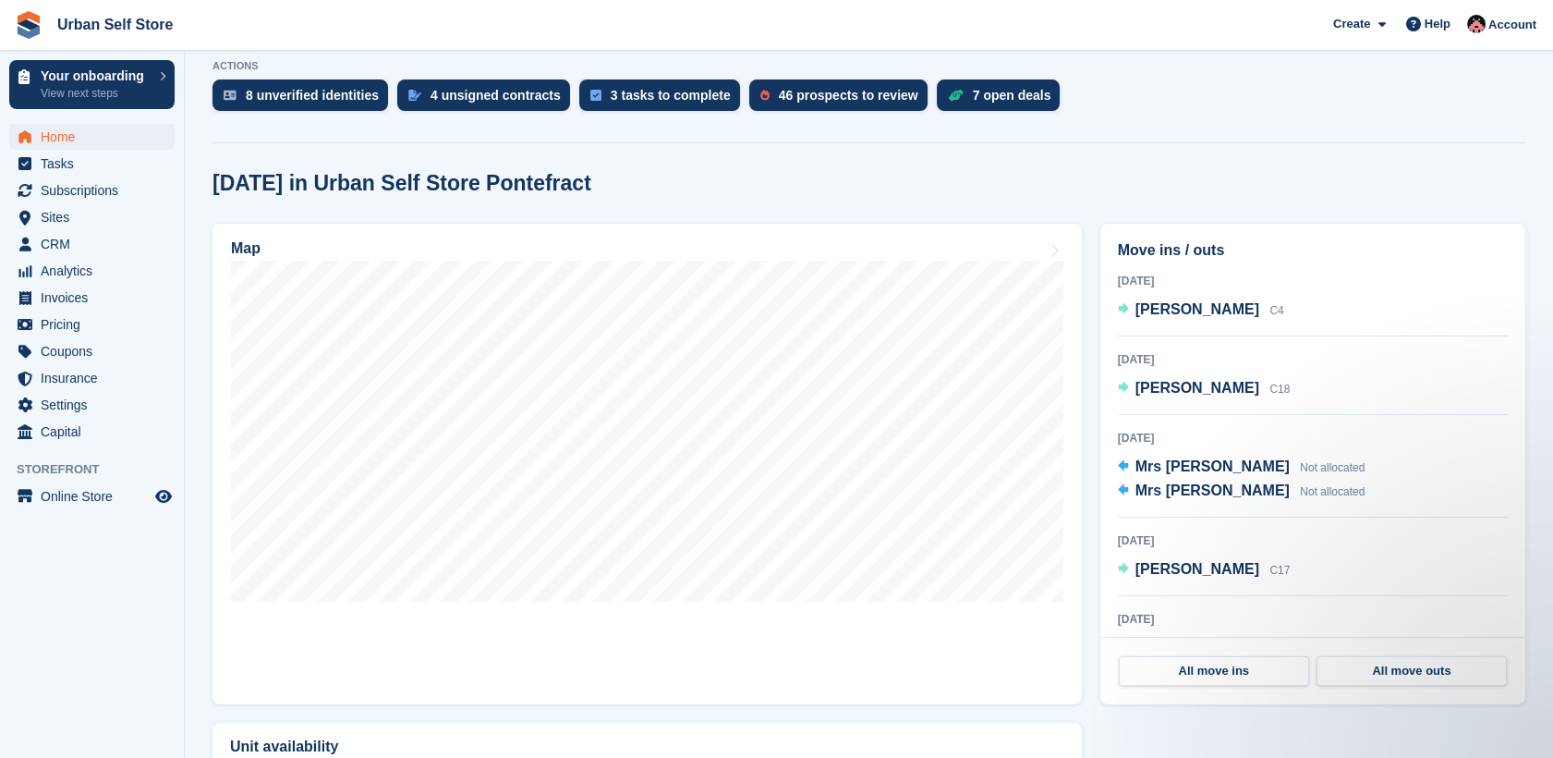
scroll to position [444, 0]
